Goal: Information Seeking & Learning: Check status

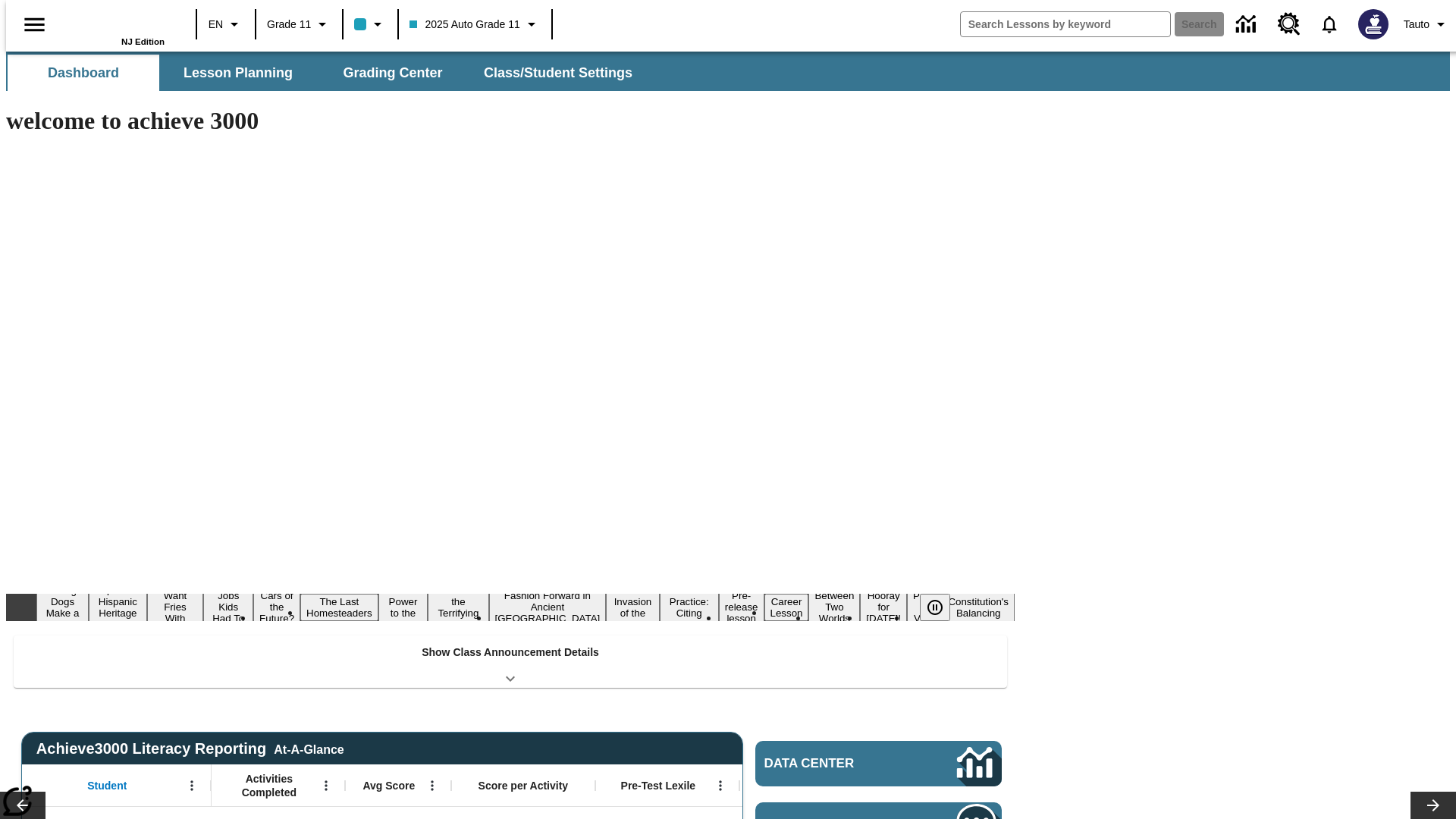
type input "-1"
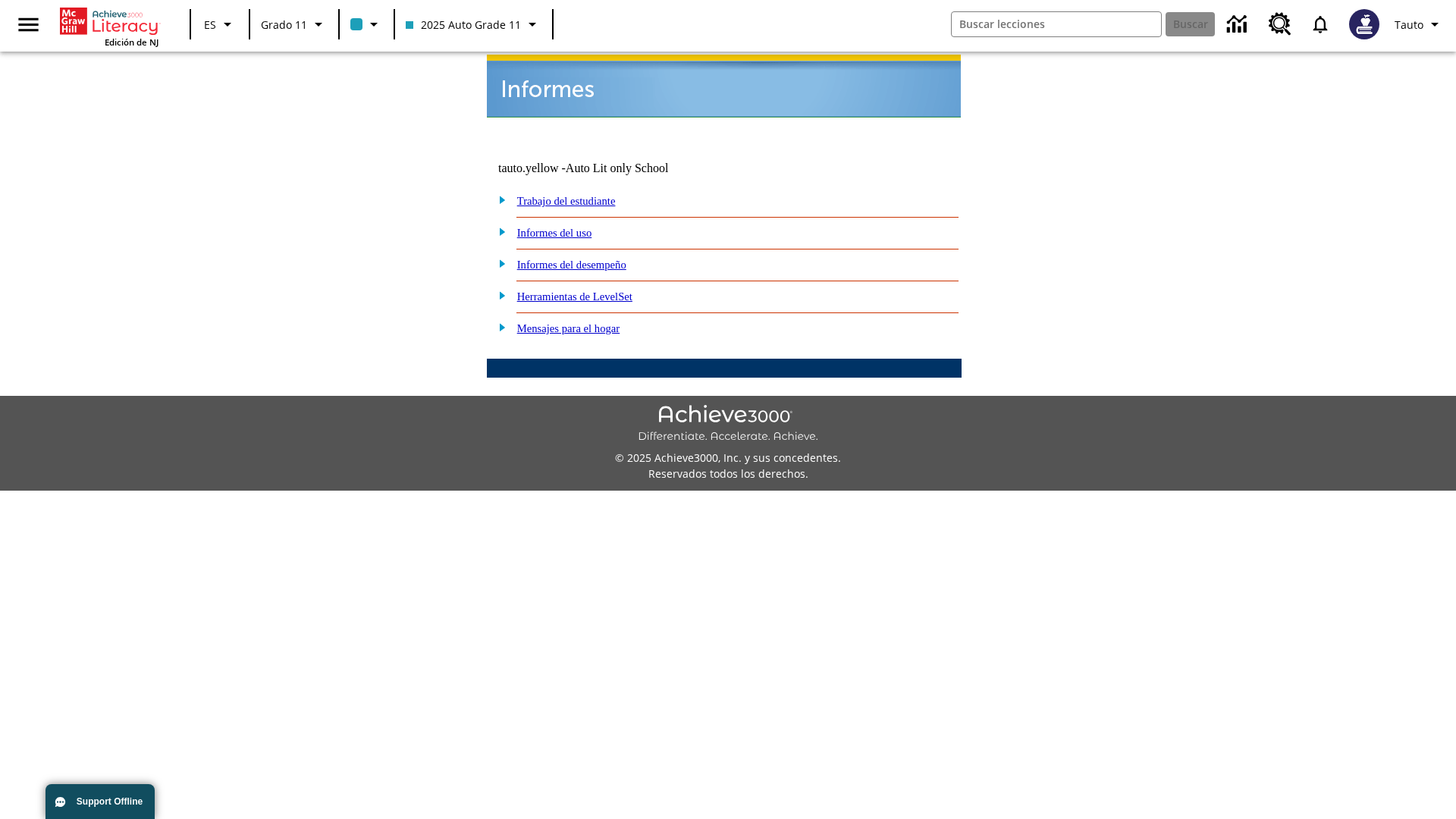
click at [567, 226] on link "Informes del uso" at bounding box center [555, 232] width 75 height 12
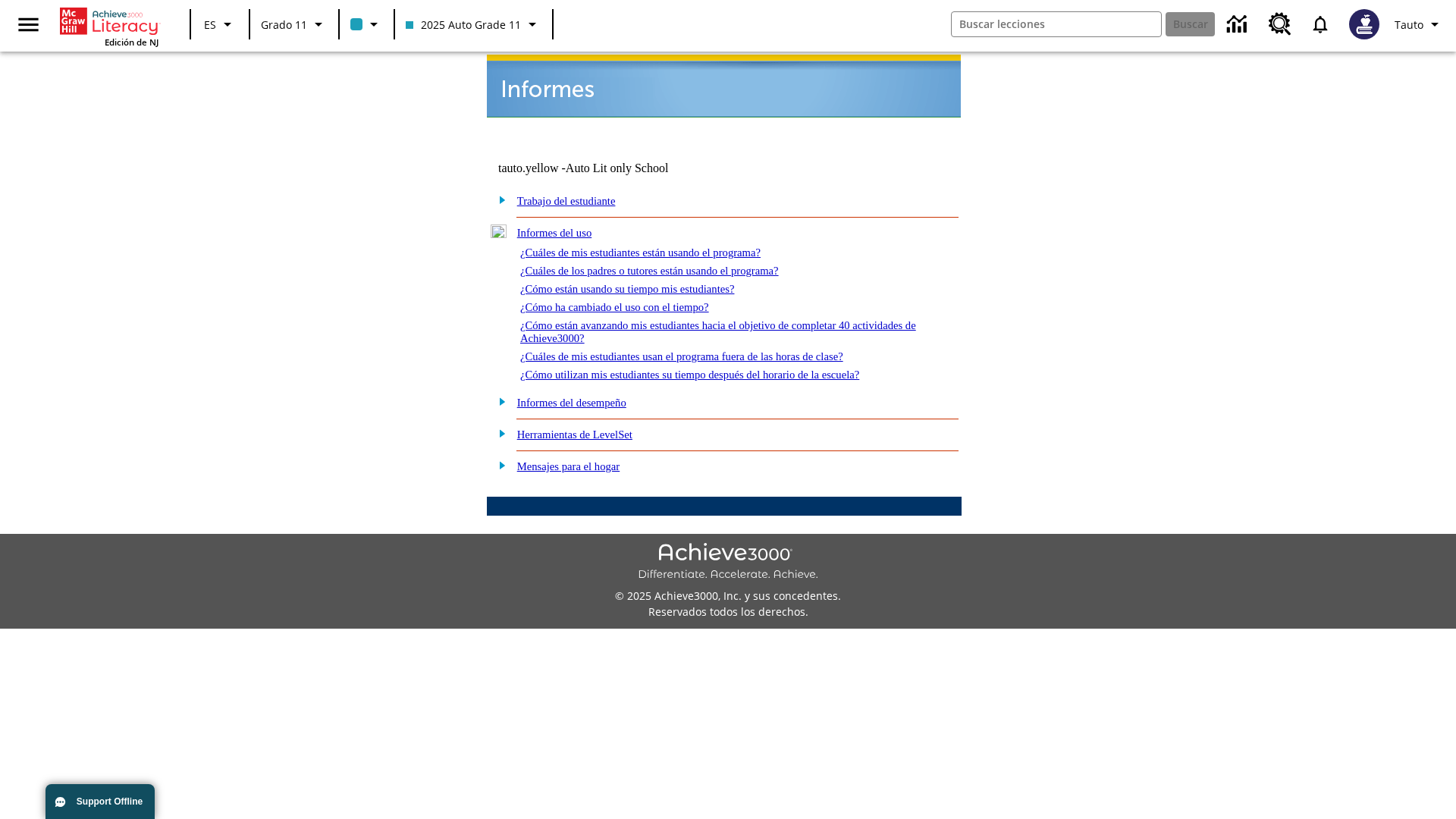
click at [661, 246] on link "¿Cuáles de mis estudiantes están usando el programa?" at bounding box center [640, 252] width 240 height 12
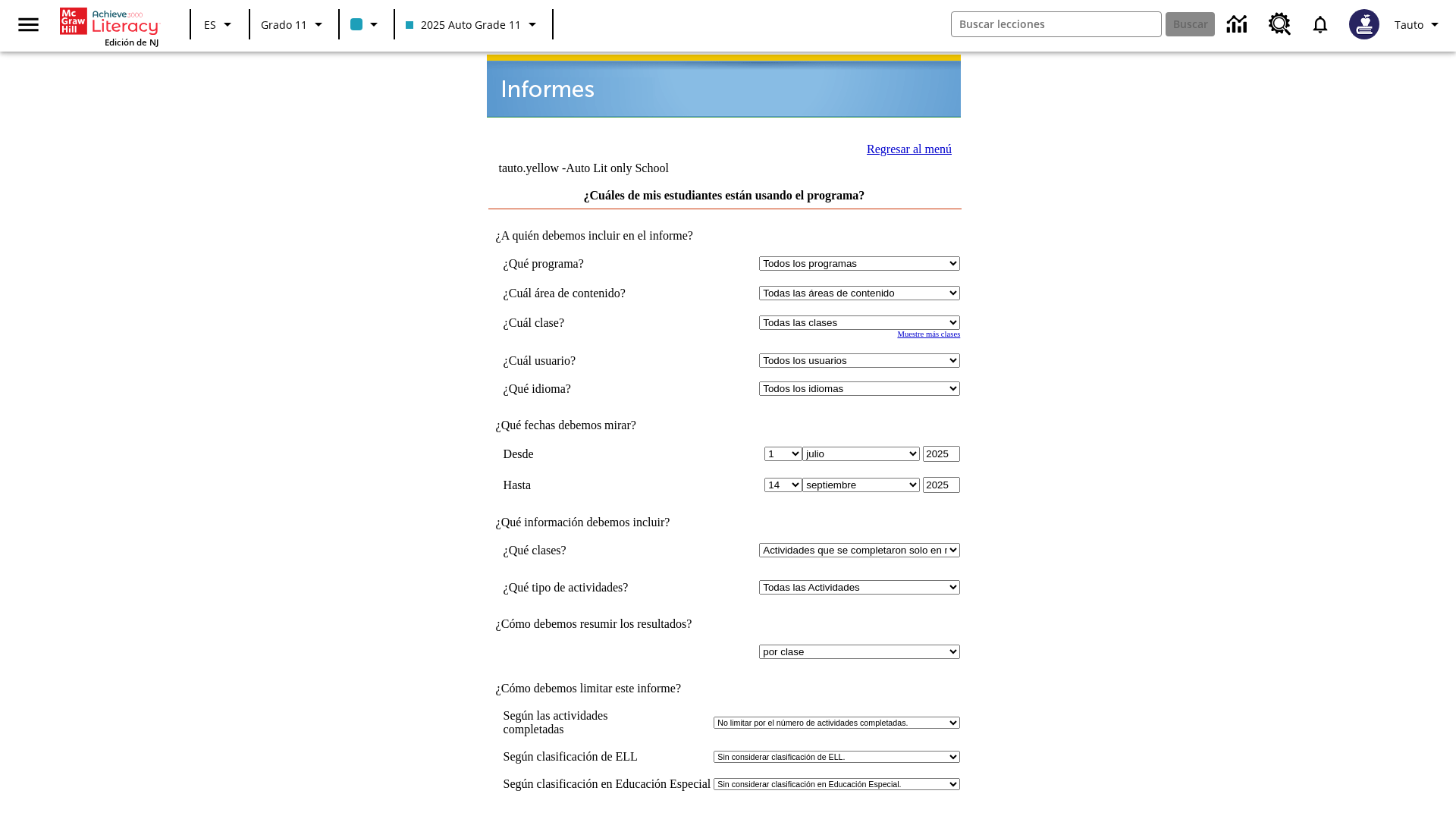
click at [905, 147] on link "Regresar al menú" at bounding box center [909, 149] width 85 height 13
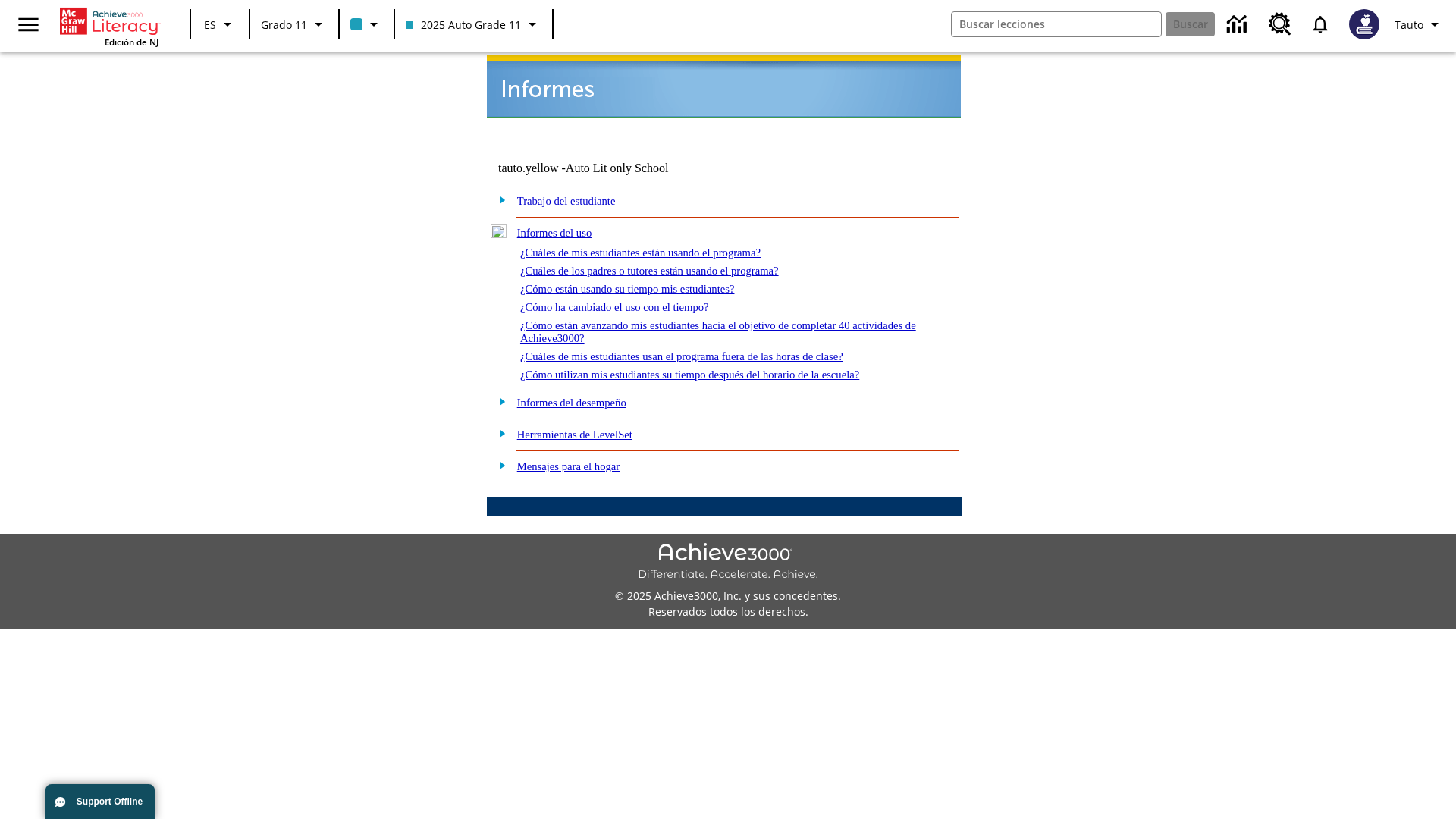
click at [646, 283] on link "¿Cómo están usando su tiempo mis estudiantes?" at bounding box center [628, 288] width 215 height 12
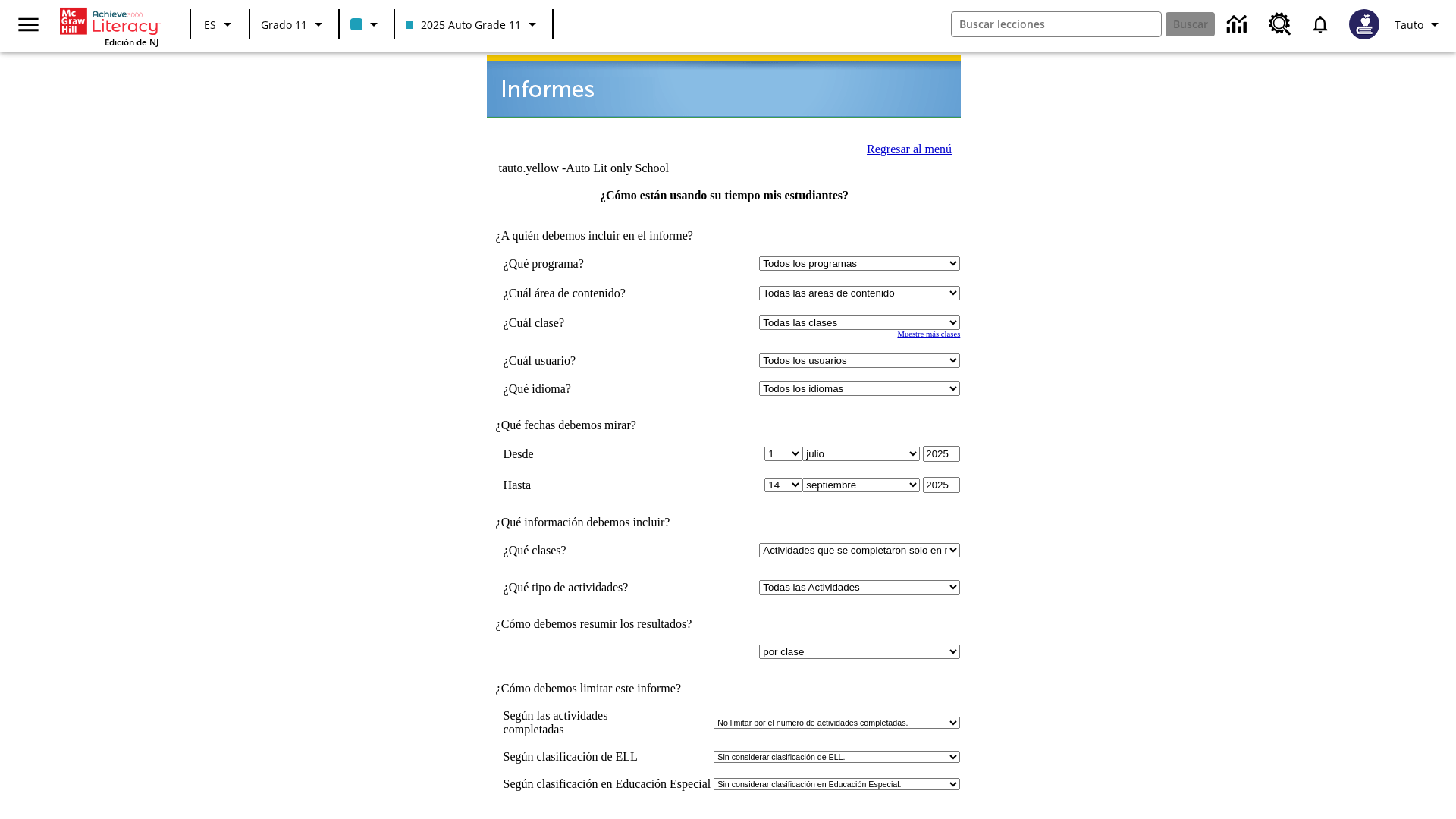
click at [725, 818] on input "Ver Informe" at bounding box center [724, 834] width 70 height 16
click at [905, 147] on link "Regresar al menú" at bounding box center [909, 149] width 85 height 13
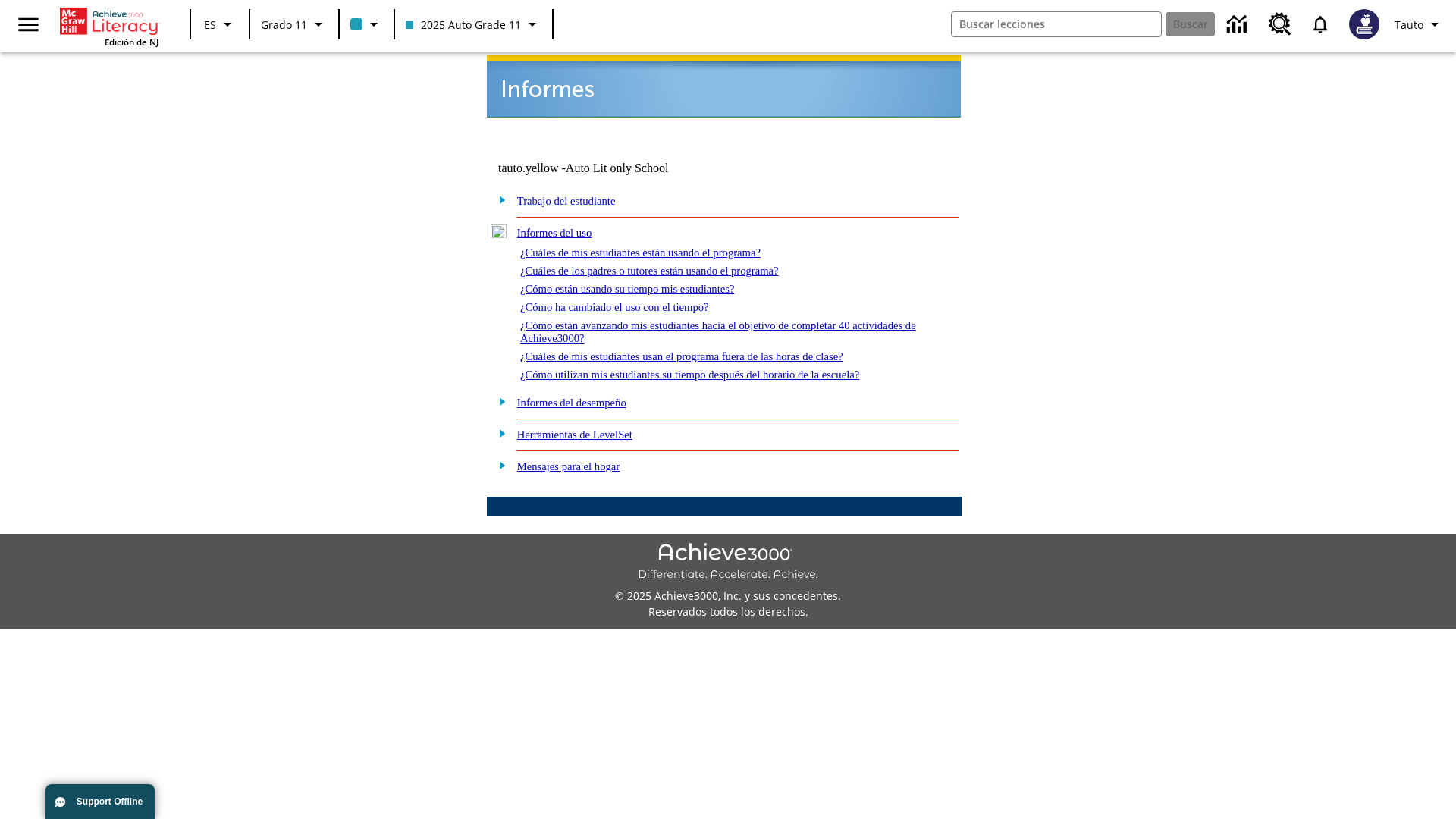
click at [716, 368] on link "¿Cómo utilizan mis estudiantes su tiempo después del horario de la escuela?" at bounding box center [689, 374] width 339 height 12
